Goal: Task Accomplishment & Management: Manage account settings

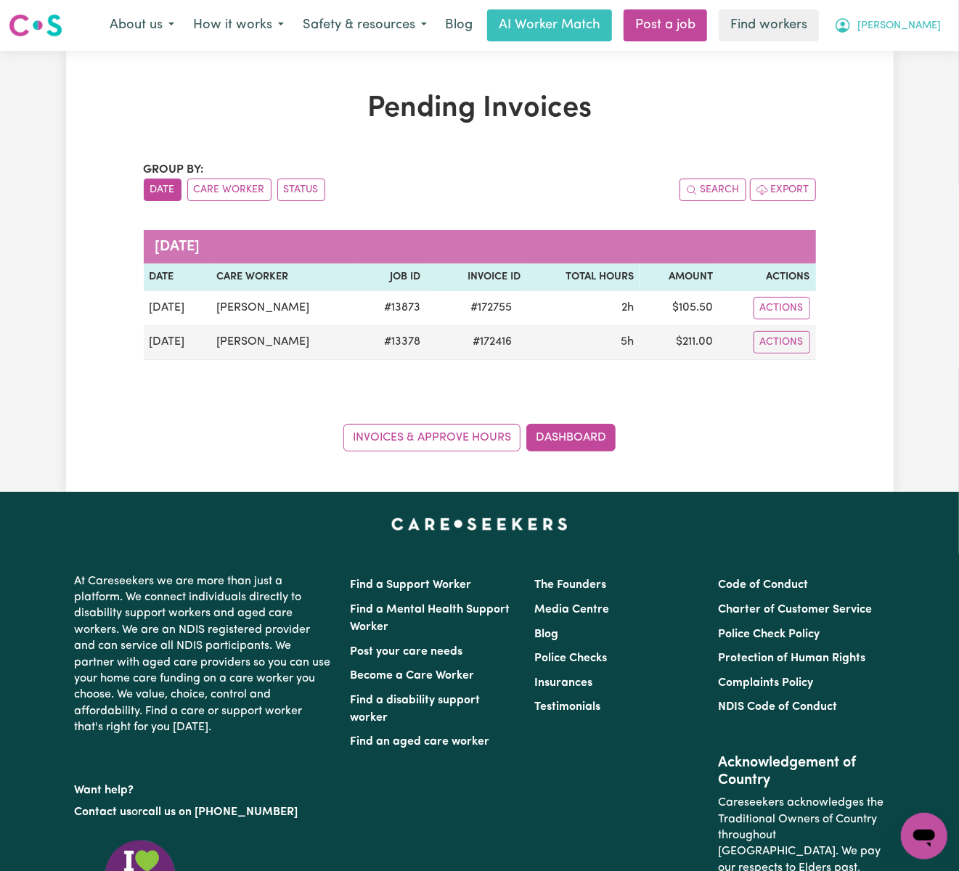
click at [918, 27] on button "[PERSON_NAME]" at bounding box center [888, 25] width 126 height 30
click at [898, 85] on link "Logout" at bounding box center [892, 84] width 115 height 28
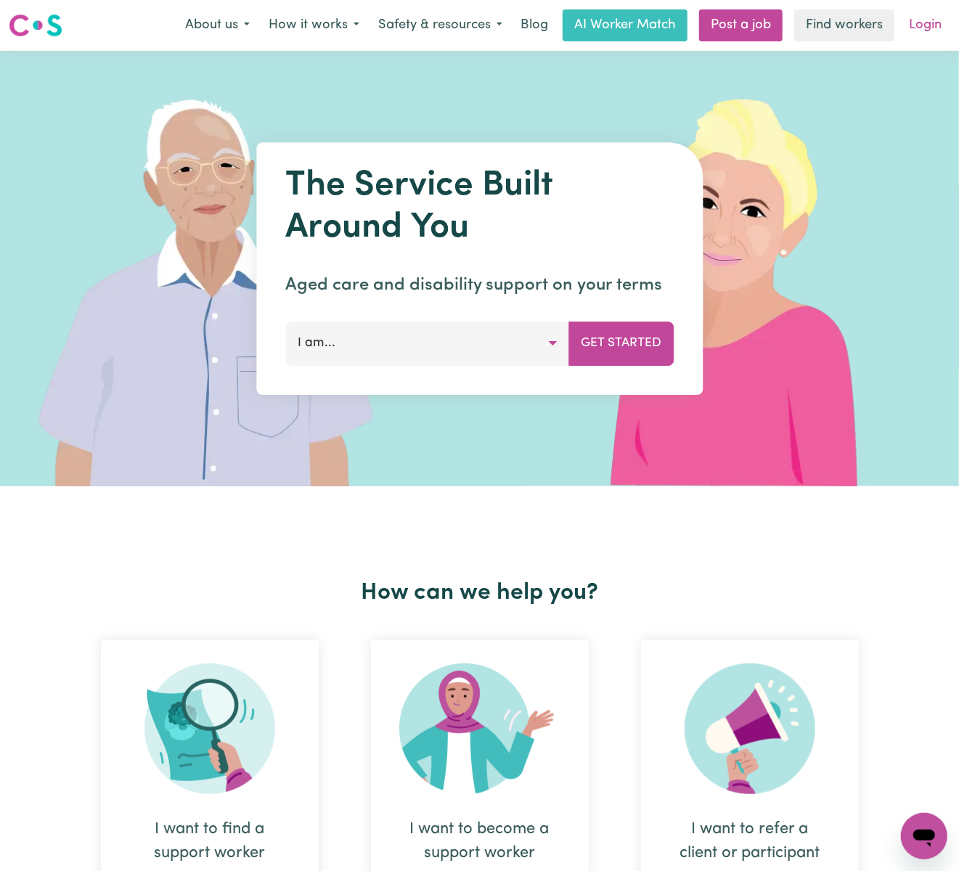
click at [918, 29] on link "Login" at bounding box center [925, 25] width 50 height 32
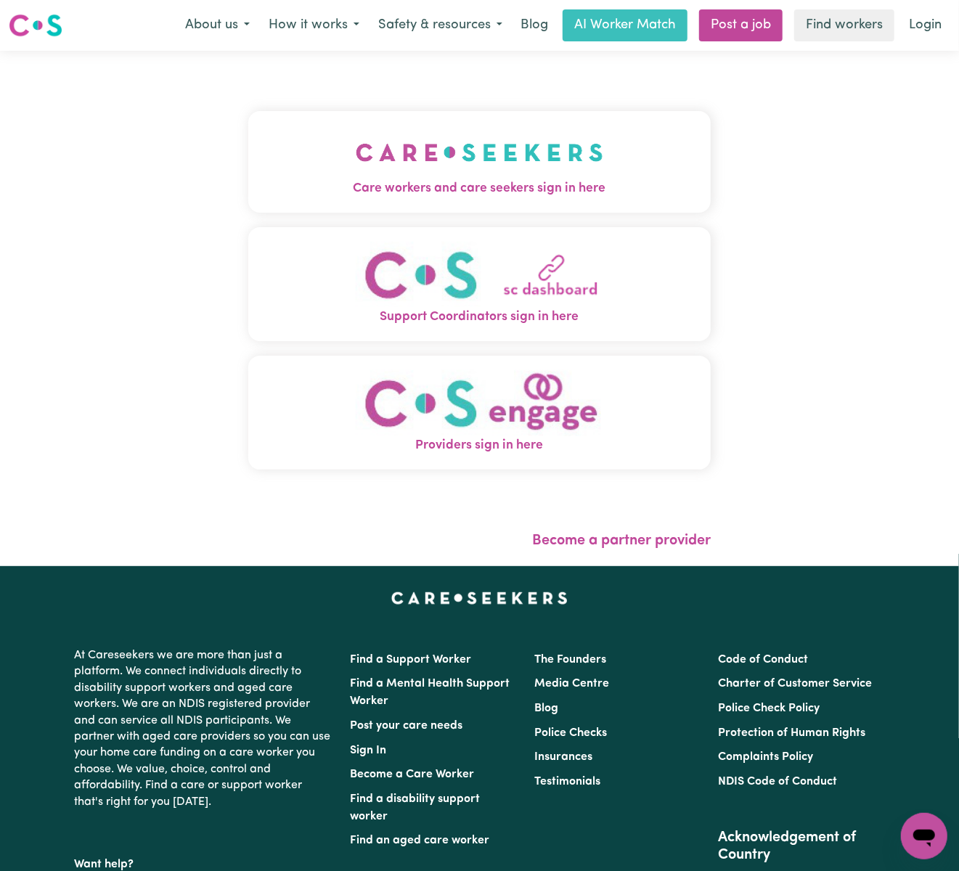
click at [356, 155] on img "Care workers and care seekers sign in here" at bounding box center [480, 153] width 248 height 54
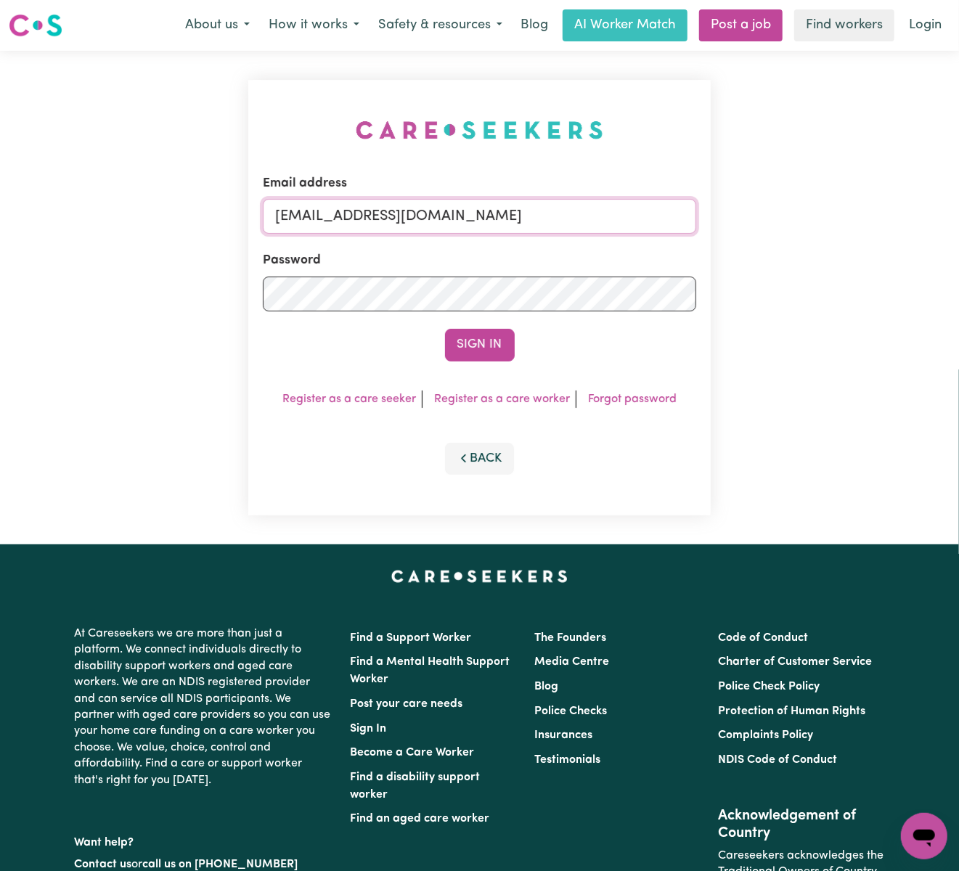
drag, startPoint x: 352, startPoint y: 213, endPoint x: 785, endPoint y: 218, distance: 433.4
click at [785, 218] on div "Email address [EMAIL_ADDRESS][DOMAIN_NAME] Password Sign In Register as a care …" at bounding box center [479, 298] width 959 height 494
paste input "[PERSON_NAME][EMAIL_ADDRESS][PERSON_NAME][DOMAIN_NAME]"
type input "superuser~[PERSON_NAME][EMAIL_ADDRESS][PERSON_NAME][DOMAIN_NAME]"
click at [445, 329] on button "Sign In" at bounding box center [480, 345] width 70 height 32
